Goal: Transaction & Acquisition: Purchase product/service

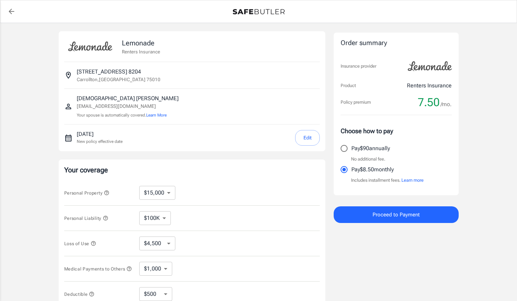
select select "15000"
select select "500"
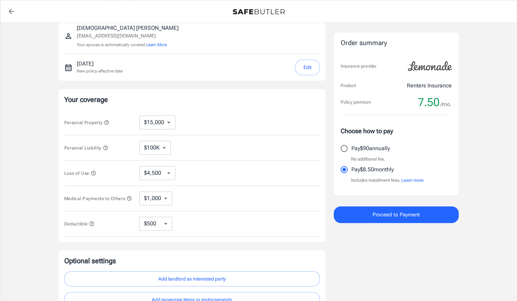
scroll to position [74, 0]
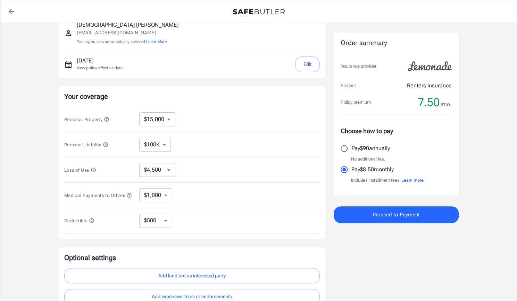
click at [345, 148] on input "Pay $90 annually" at bounding box center [344, 148] width 15 height 15
radio input "true"
click at [169, 121] on select "$10,000 $15,000 $20,000 $25,000 $30,000 $40,000 $50,000 $100K $150K $200K $250K" at bounding box center [157, 120] width 36 height 14
select select "20000"
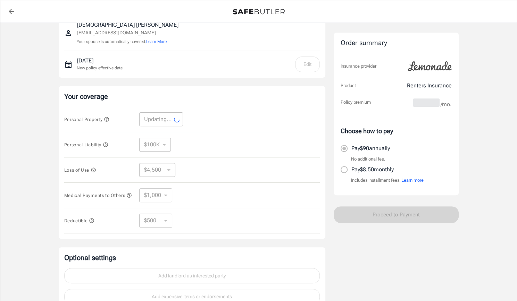
select select "20000"
select select "6000"
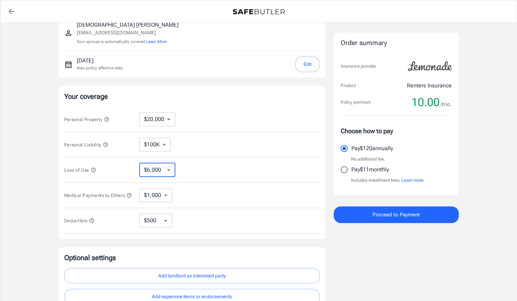
click at [167, 166] on select "$6,000 $9,000 $15,000 $24,000 $36,000 $54,000 $81,000 $120K $177K $198K" at bounding box center [157, 170] width 36 height 14
click at [223, 121] on div "Personal Property $10,000 $15,000 $20,000 $25,000 $30,000 $40,000 $50,000 $100K…" at bounding box center [192, 119] width 256 height 25
click at [165, 224] on select "$250 $500 $1,000 $2,500" at bounding box center [155, 221] width 33 height 14
select select "250"
click at [166, 221] on select "$250 $500 $1,000 $2,500" at bounding box center [155, 221] width 33 height 14
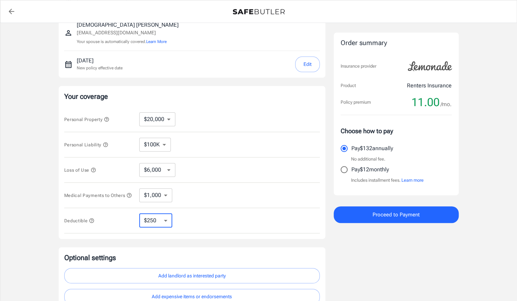
select select "500"
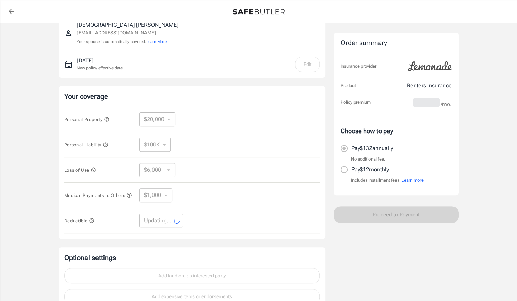
select select "500"
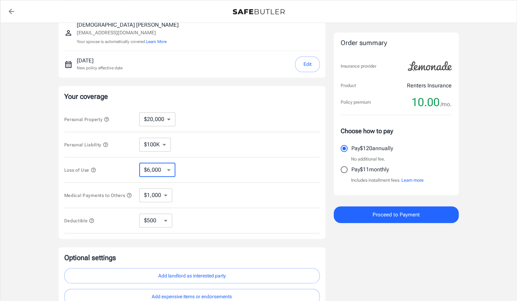
click at [169, 166] on select "$6,000 $9,000 $15,000 $24,000 $36,000 $54,000 $81,000 $120K $177K $198K" at bounding box center [157, 170] width 36 height 14
click at [207, 159] on div "Loss of Use $6,000 $9,000 $15,000 $24,000 $36,000 $54,000 $81,000 $120K $177K $…" at bounding box center [192, 170] width 256 height 25
click at [168, 195] on select "$1,000 $2,000 $3,000 $4,000 $5,000" at bounding box center [155, 196] width 33 height 14
click at [223, 159] on div "Loss of Use $6,000 $9,000 $15,000 $24,000 $36,000 $54,000 $81,000 $120K $177K $…" at bounding box center [192, 170] width 256 height 25
click at [167, 113] on select "$10,000 $15,000 $20,000 $25,000 $30,000 $40,000 $50,000 $100K $150K $200K $250K" at bounding box center [157, 120] width 36 height 14
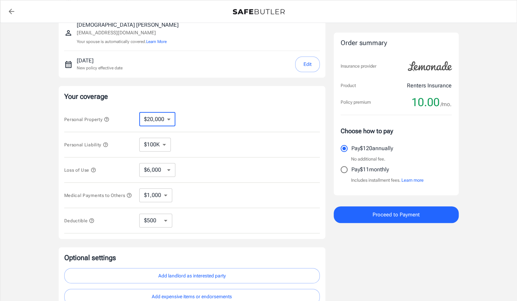
select select "15000"
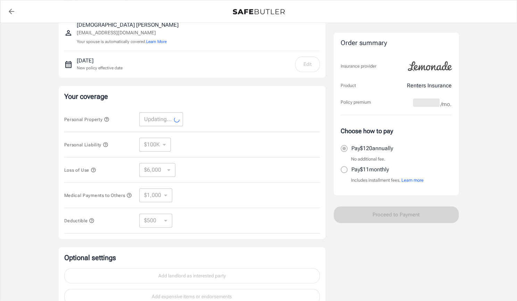
select select "15000"
select select "4500"
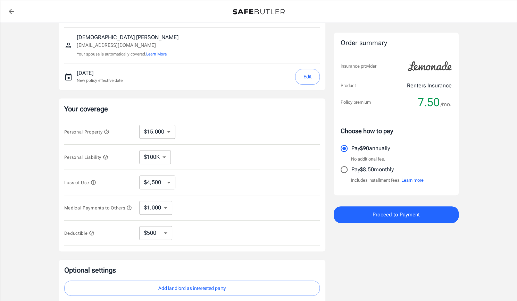
scroll to position [35, 0]
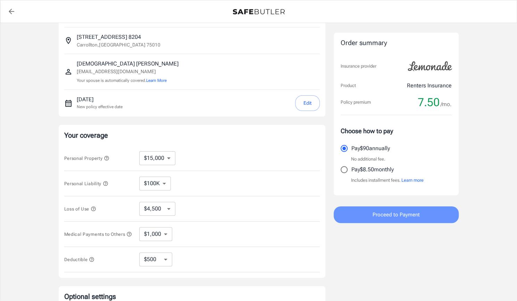
click at [395, 220] on button "Proceed to Payment" at bounding box center [396, 215] width 125 height 17
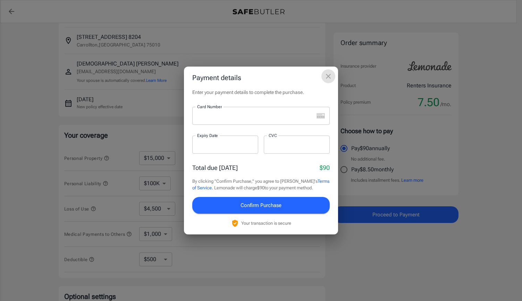
click at [326, 82] on button "close" at bounding box center [329, 76] width 14 height 14
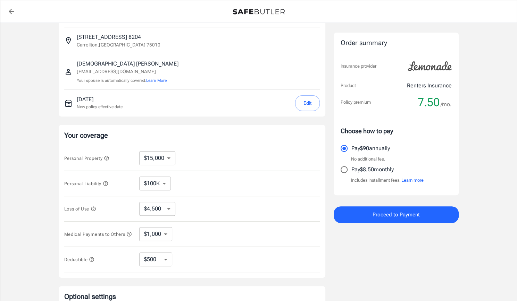
click at [248, 78] on div "[PERSON_NAME] [EMAIL_ADDRESS][DOMAIN_NAME] Your spouse is automatically covered…" at bounding box center [192, 72] width 256 height 24
click at [252, 165] on div "Personal Property $10,000 $15,000 $20,000 $25,000 $30,000 $40,000 $50,000 $100K…" at bounding box center [192, 158] width 256 height 25
click at [170, 152] on select "$10,000 $15,000 $20,000 $25,000 $30,000 $40,000 $50,000 $100K $150K $200K $250K" at bounding box center [157, 158] width 36 height 14
select select "20000"
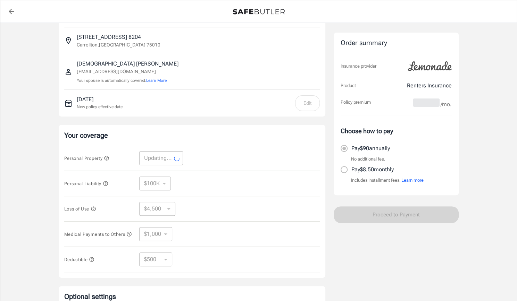
select select "20000"
select select "6000"
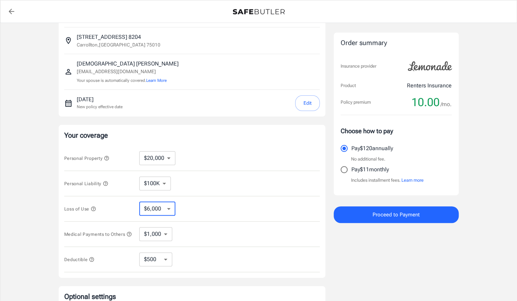
click at [168, 207] on select "$6,000 $9,000 $15,000 $24,000 $36,000 $54,000 $81,000 $120K $177K $198K" at bounding box center [157, 209] width 36 height 14
click at [254, 181] on div "Personal Liability $100K $200K $300K $400K $500K ​" at bounding box center [192, 183] width 256 height 25
